Goal: Task Accomplishment & Management: Complete application form

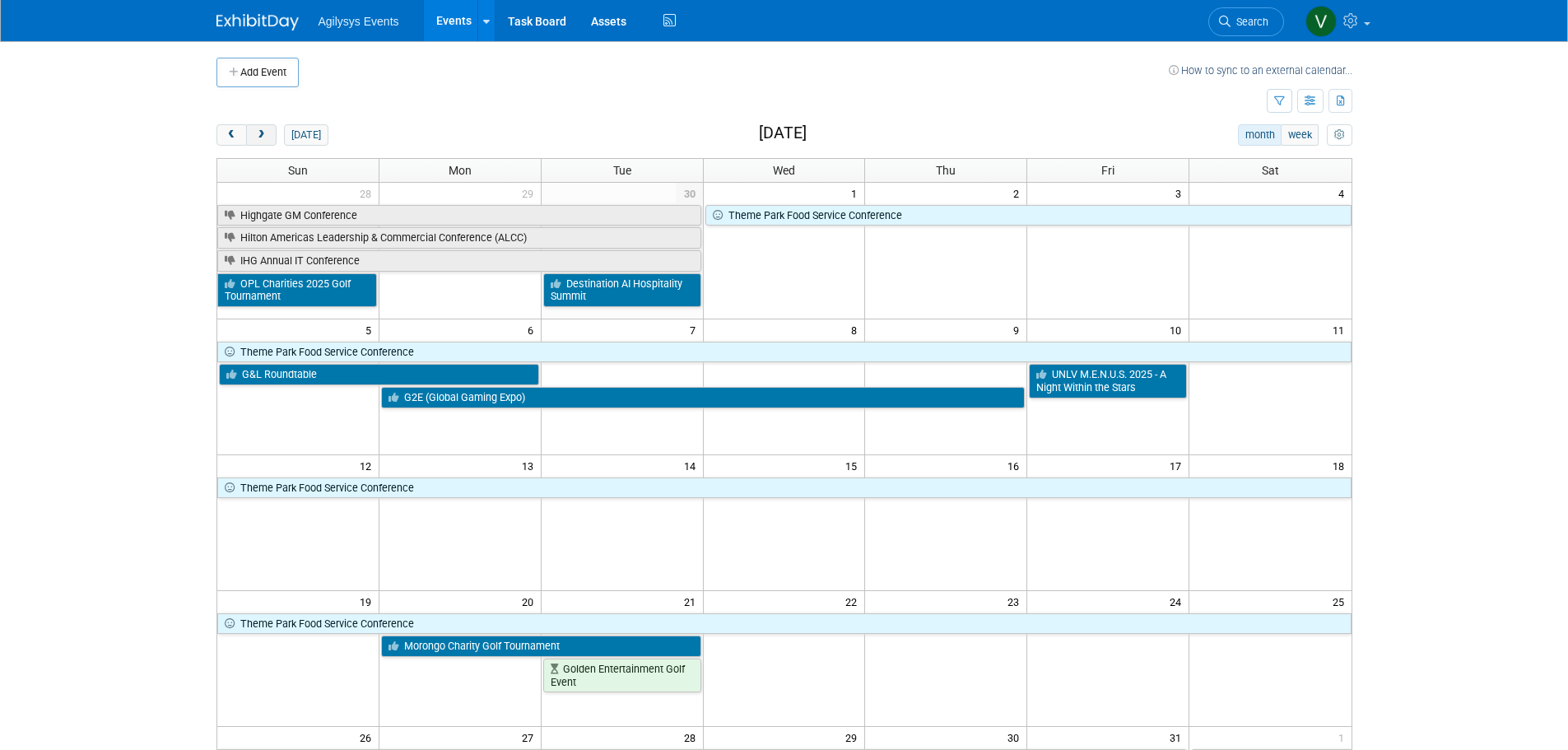
click at [266, 130] on span "next" at bounding box center [261, 135] width 12 height 11
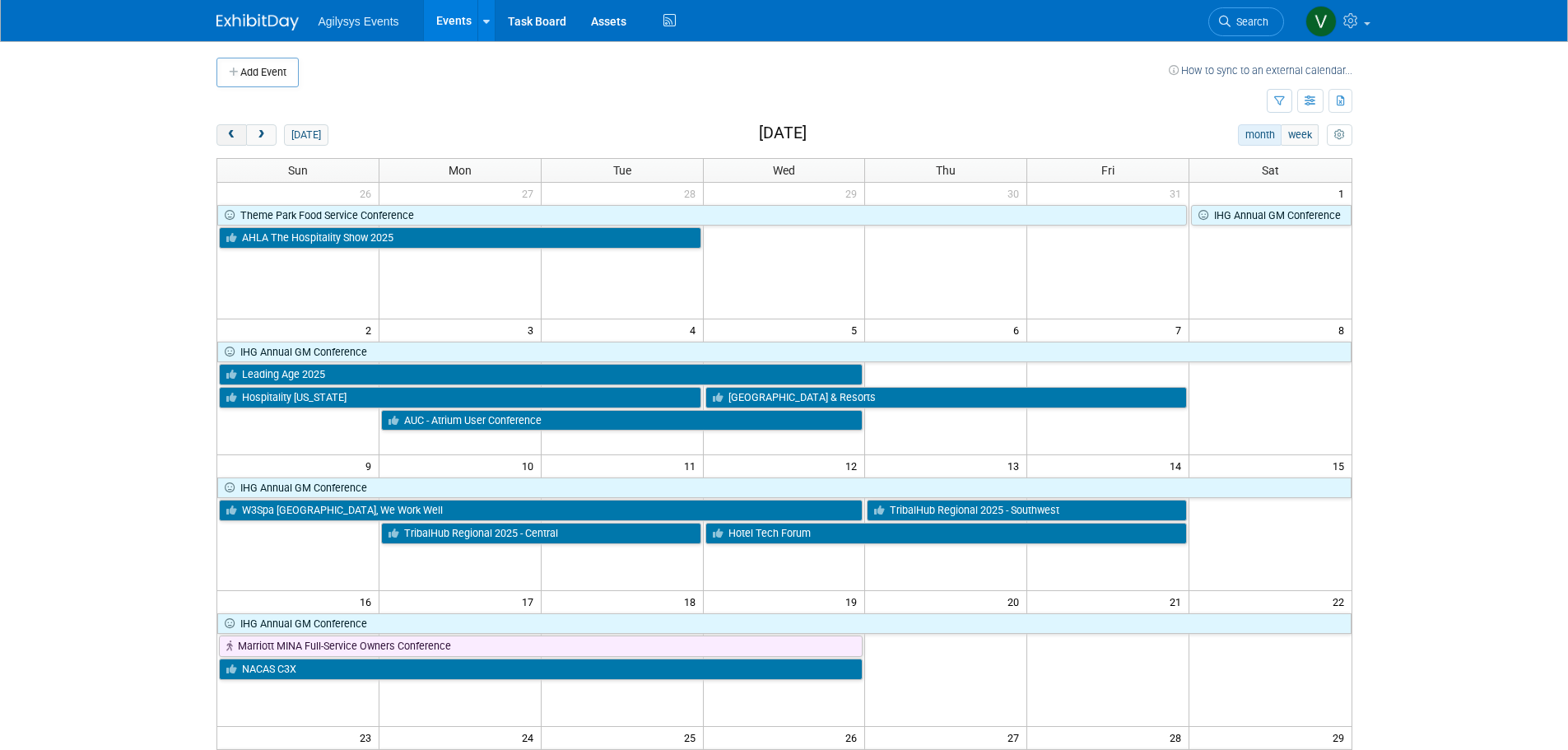
click at [235, 131] on span "prev" at bounding box center [231, 135] width 12 height 11
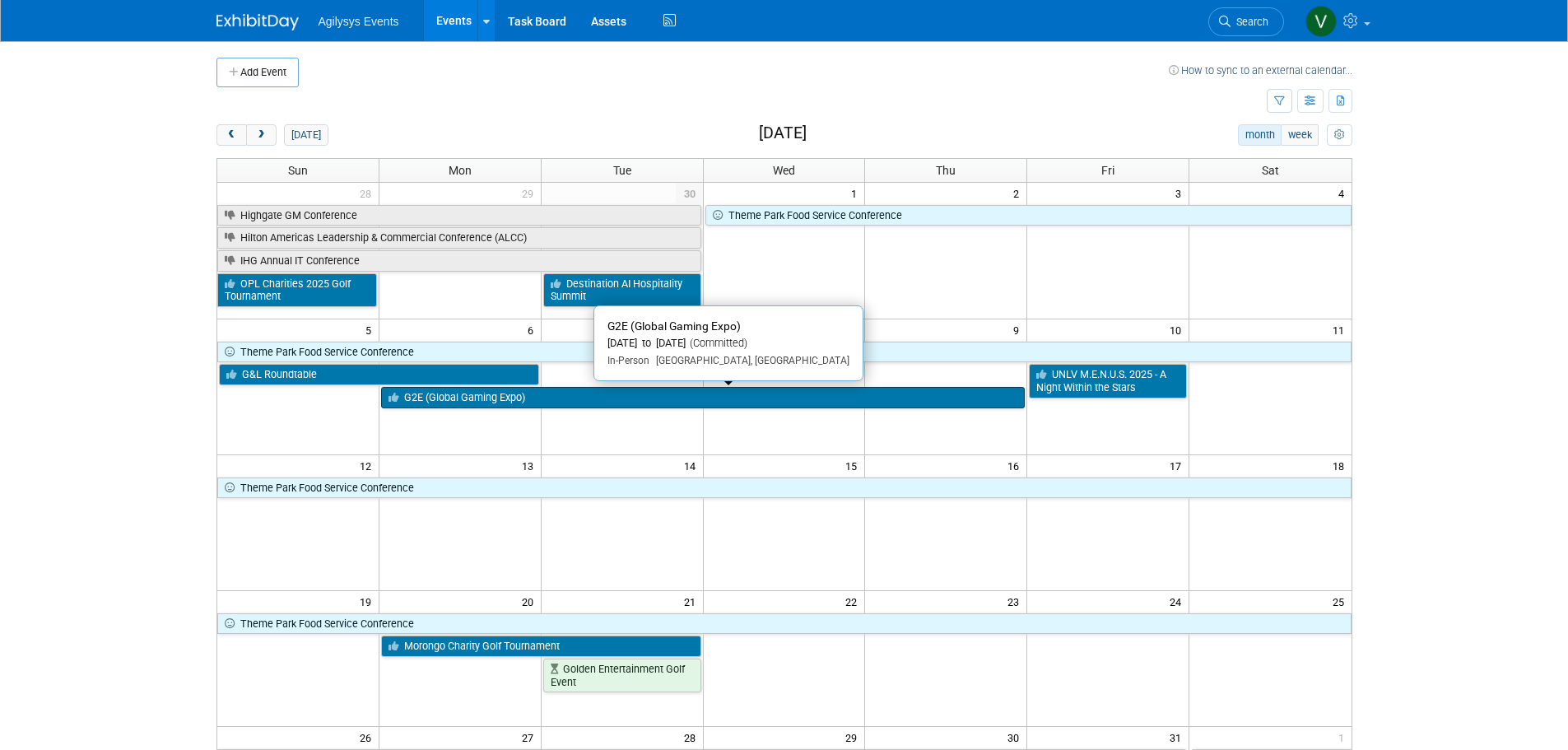
click at [443, 399] on link "G2E (Global Gaming Expo)" at bounding box center [702, 397] width 644 height 21
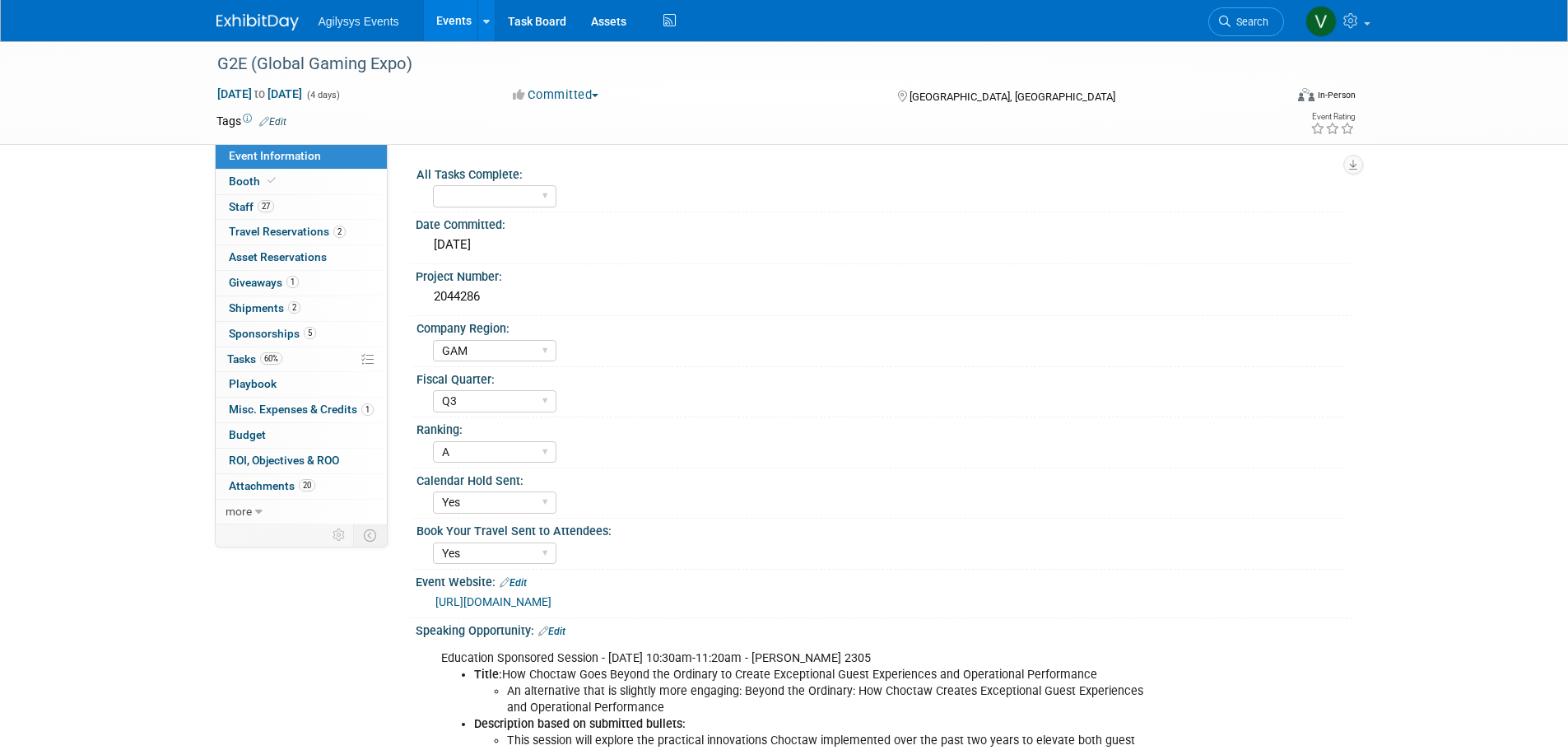
select select "GAM"
select select "Q3"
select select "A"
select select "Yes"
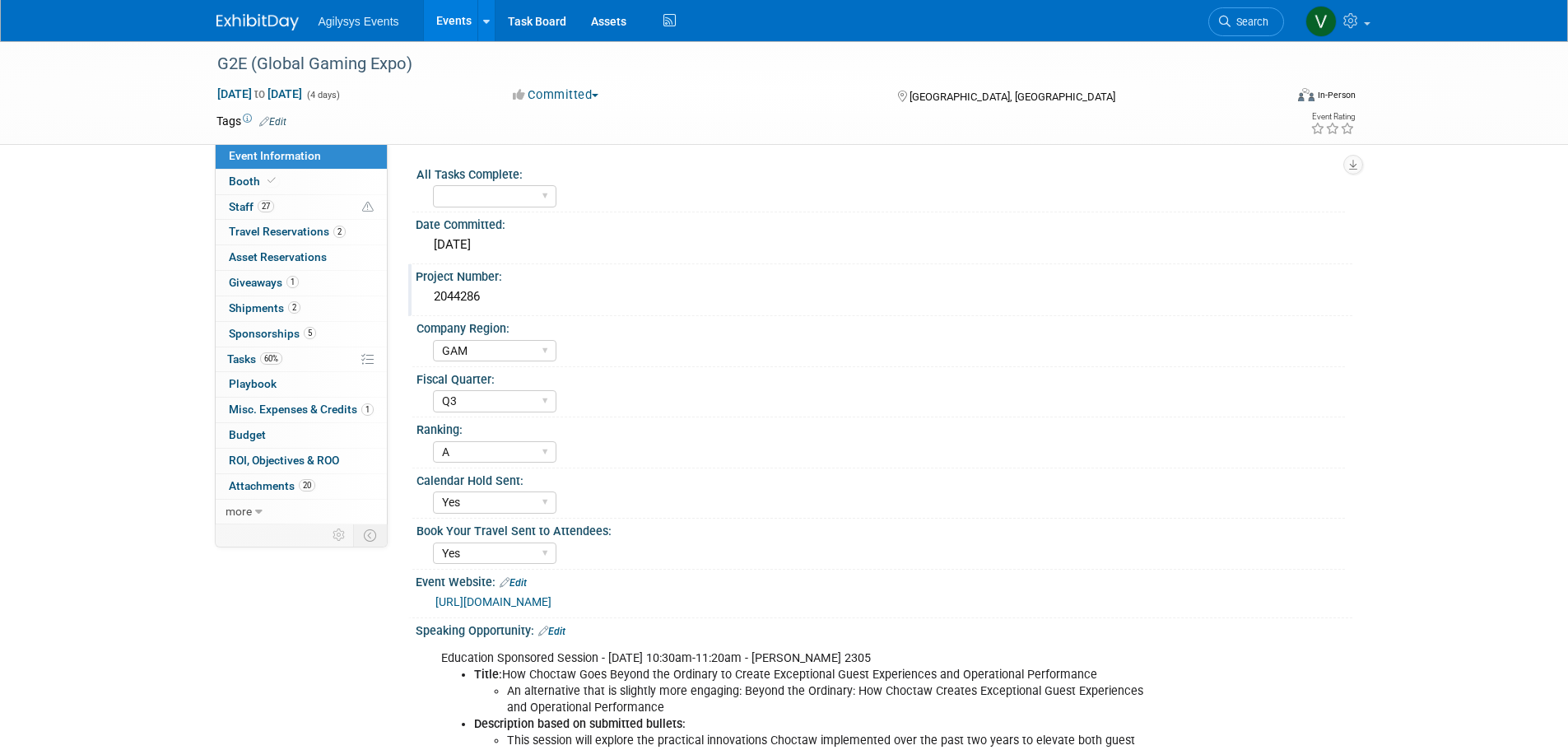
drag, startPoint x: 475, startPoint y: 297, endPoint x: 432, endPoint y: 293, distance: 43.2
click at [432, 293] on div "2044286" at bounding box center [883, 296] width 912 height 26
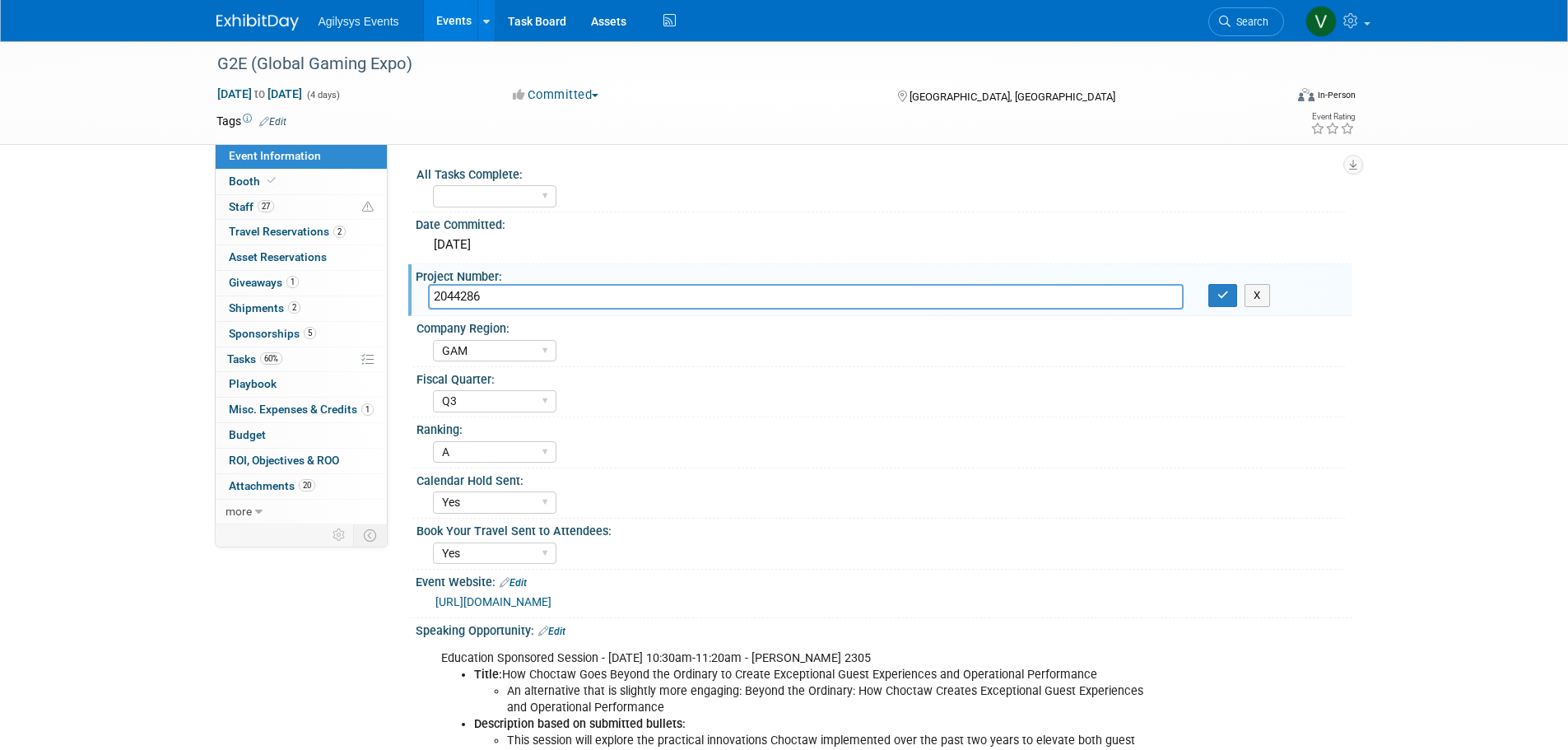
drag, startPoint x: 432, startPoint y: 293, endPoint x: 487, endPoint y: 296, distance: 55.1
click at [483, 291] on input "2044286" at bounding box center [806, 296] width 756 height 26
drag, startPoint x: 488, startPoint y: 298, endPoint x: 433, endPoint y: 295, distance: 55.1
click at [433, 295] on input "2044286" at bounding box center [806, 296] width 756 height 26
click at [270, 20] on img at bounding box center [258, 22] width 82 height 16
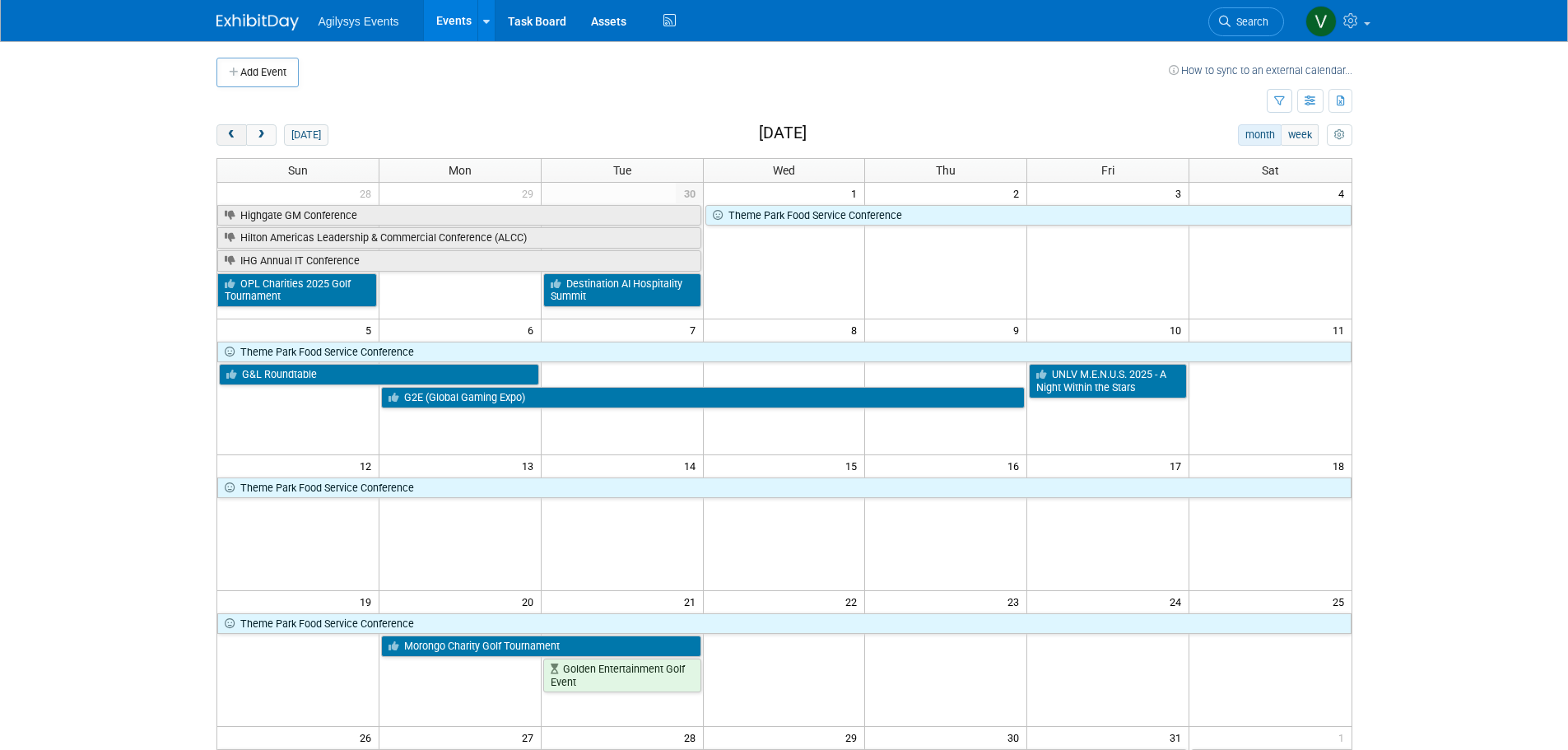
click at [236, 132] on span "prev" at bounding box center [231, 135] width 12 height 11
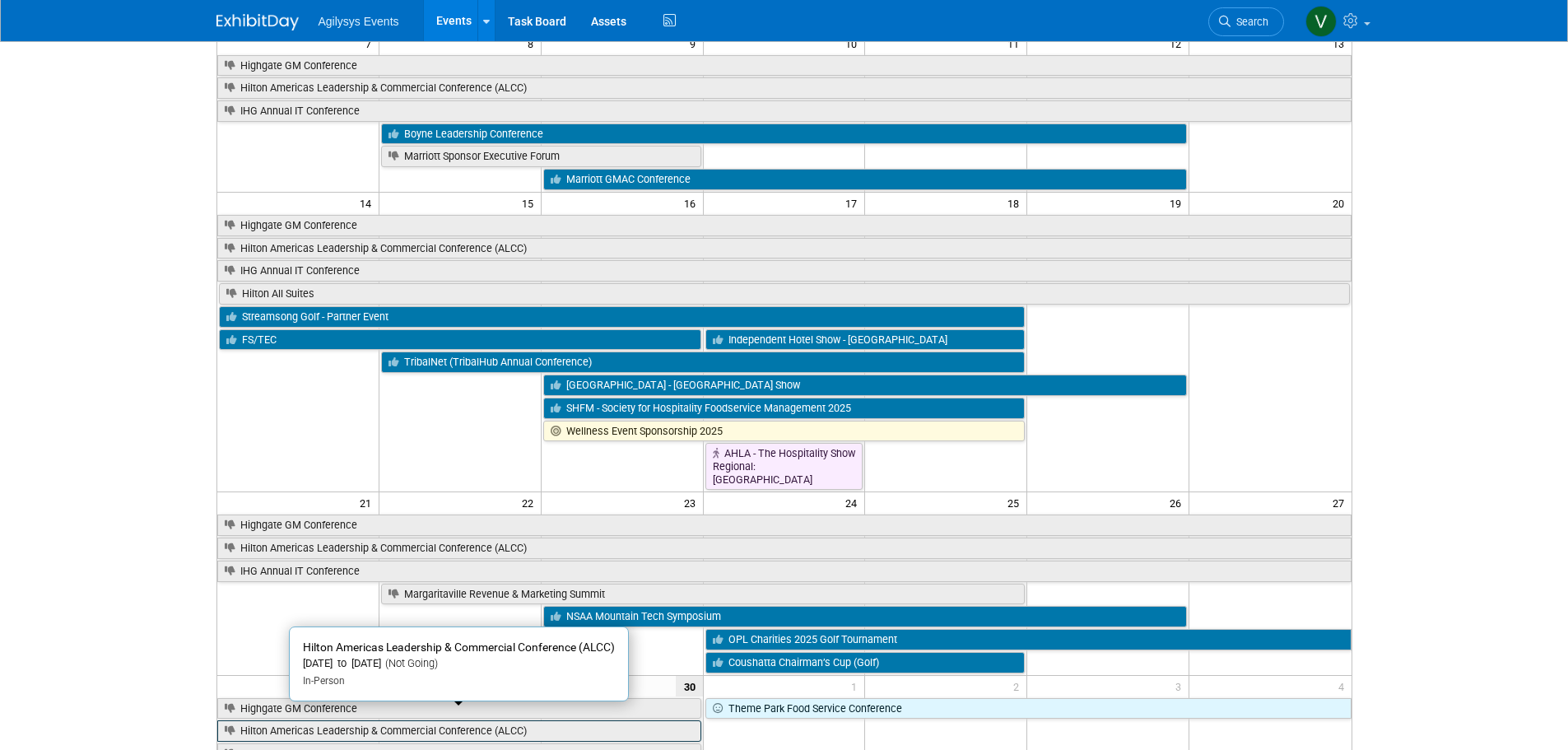
scroll to position [411, 0]
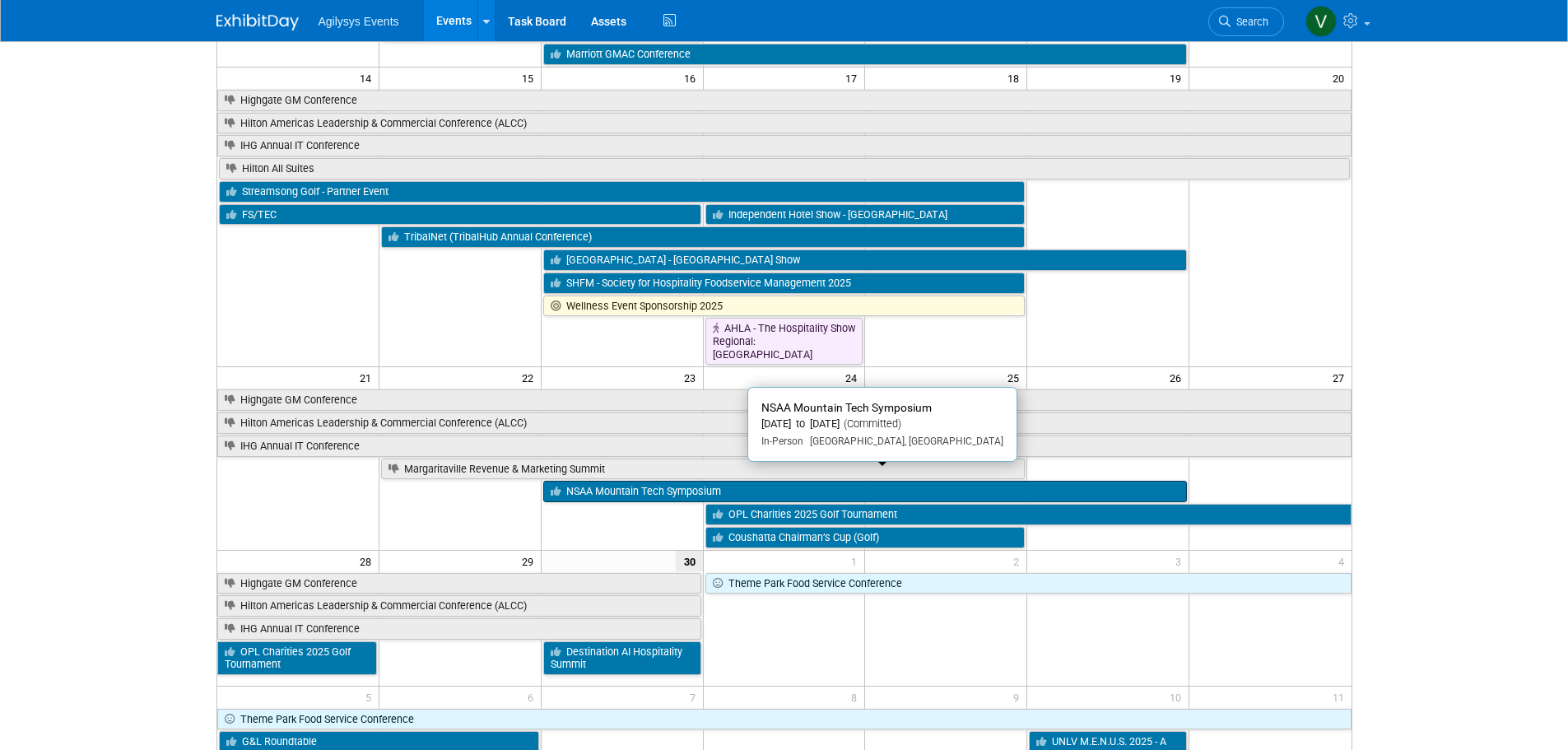
click at [637, 480] on link "NSAA Mountain Tech Symposium" at bounding box center [865, 491] width 644 height 21
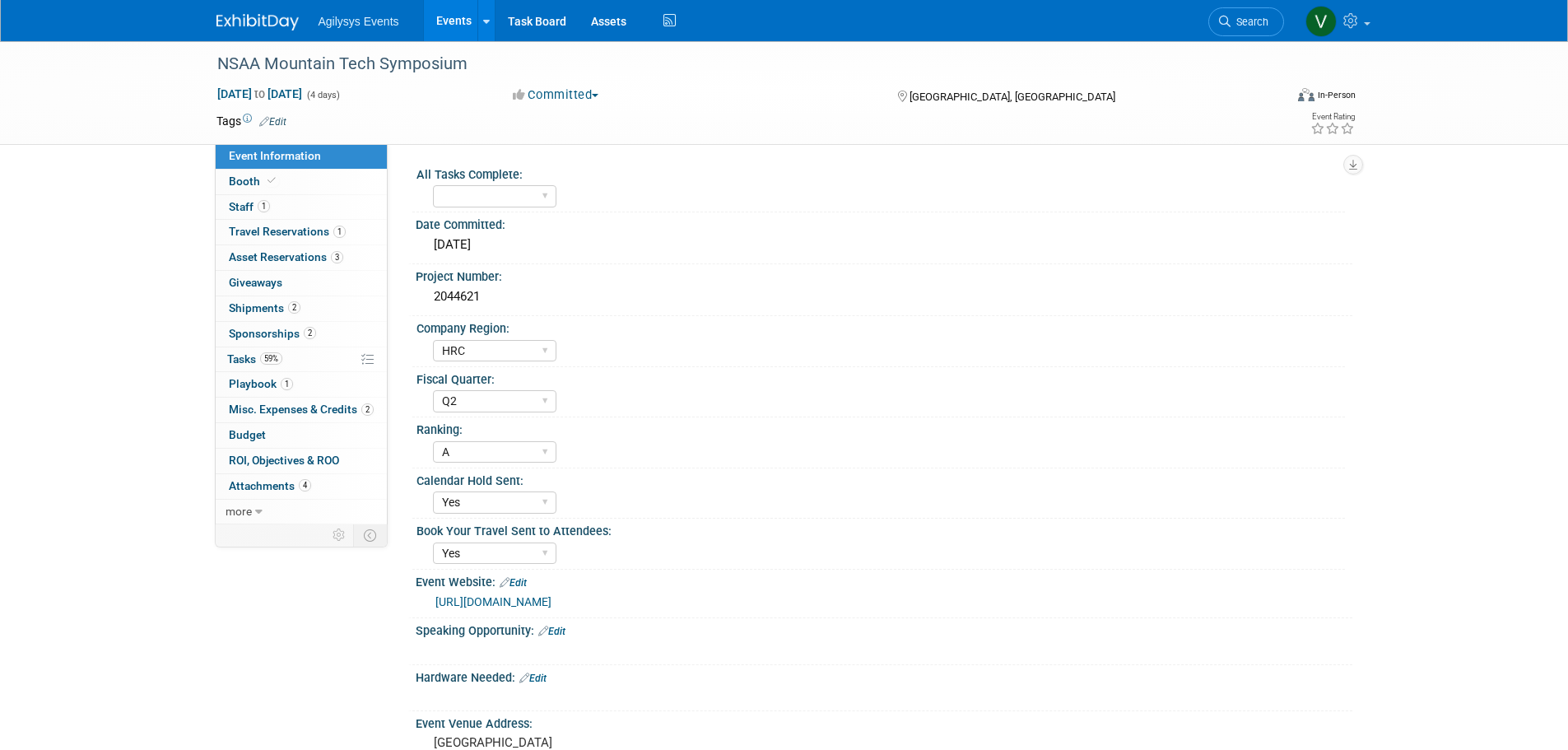
select select "HRC"
select select "Q2"
select select "A"
select select "Yes"
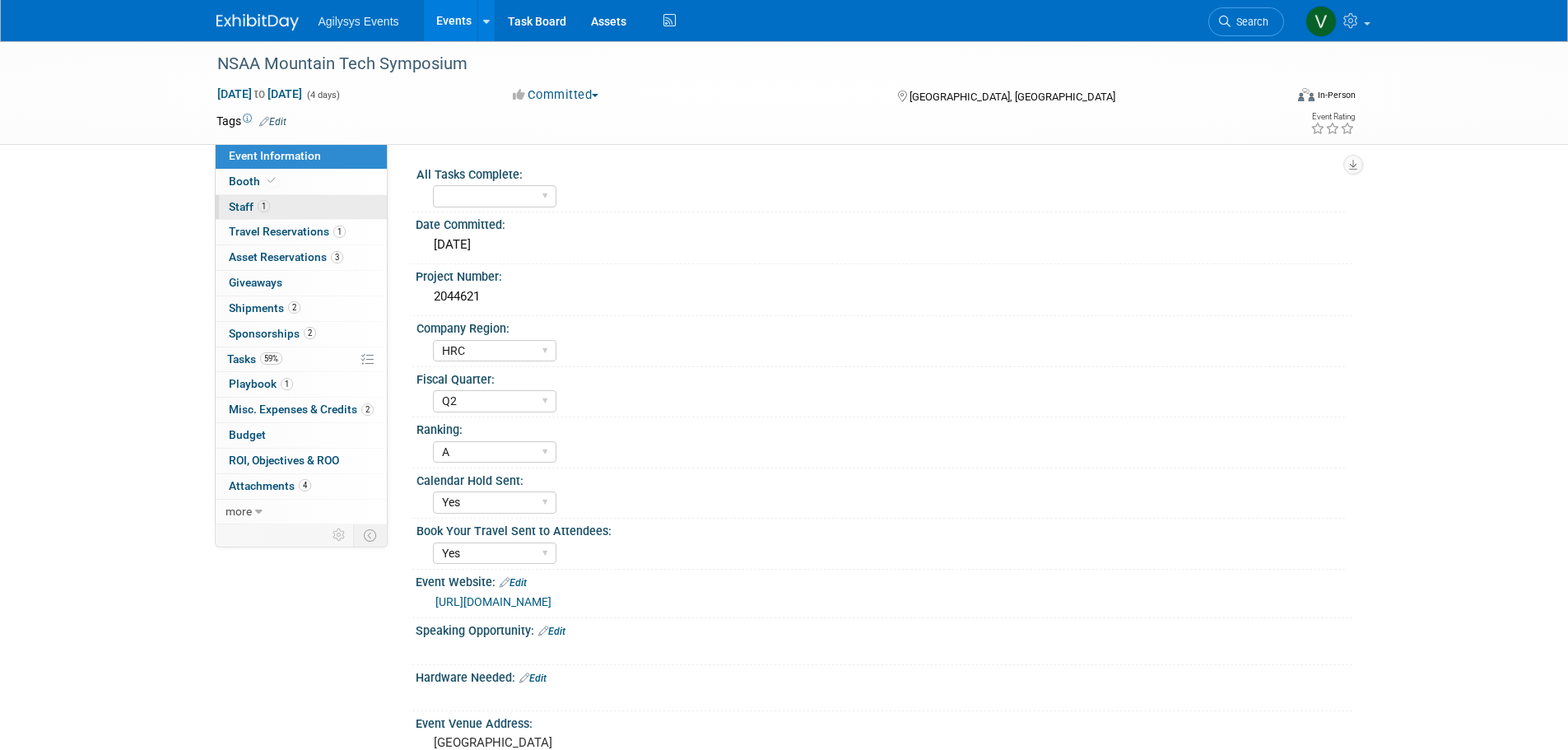
click at [274, 200] on link "1 Staff 1" at bounding box center [301, 207] width 172 height 25
